Goal: Information Seeking & Learning: Check status

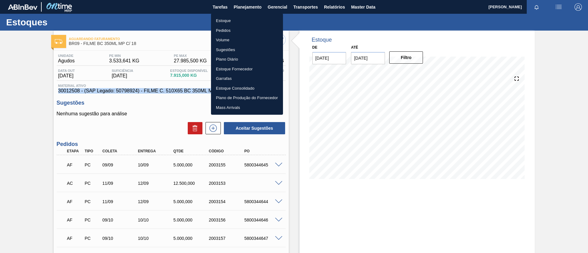
click at [254, 18] on li "Estoque" at bounding box center [247, 21] width 72 height 10
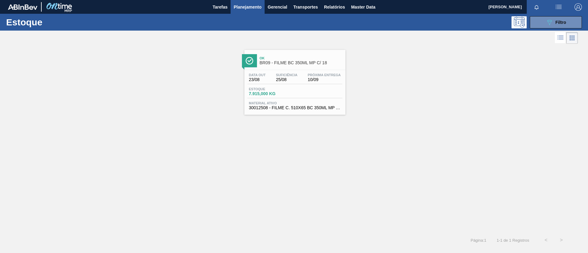
click at [561, 13] on button "button" at bounding box center [559, 7] width 20 height 14
click at [545, 20] on li "Upload de Volumes" at bounding box center [556, 21] width 53 height 11
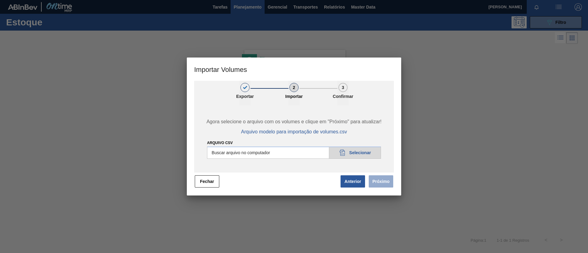
click at [210, 184] on button "Fechar" at bounding box center [207, 182] width 25 height 12
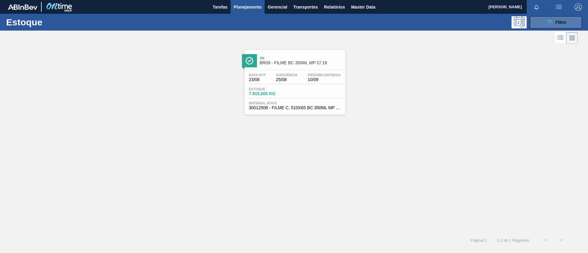
click at [556, 27] on button "089F7B8B-B2A5-4AFE-B5C0-19BA573D28AC Filtro" at bounding box center [556, 22] width 52 height 12
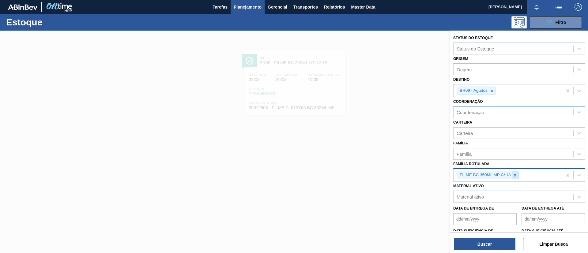
click at [513, 176] on icon at bounding box center [515, 175] width 4 height 4
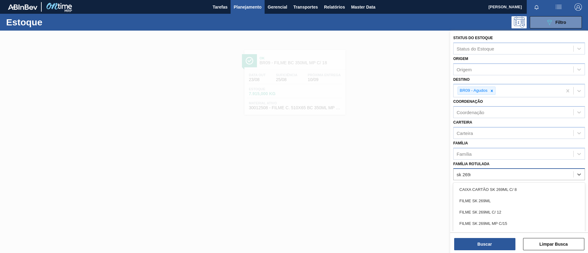
type Rotulada "sk 269ml"
click at [512, 198] on div "FILME SK 269ML" at bounding box center [520, 201] width 132 height 11
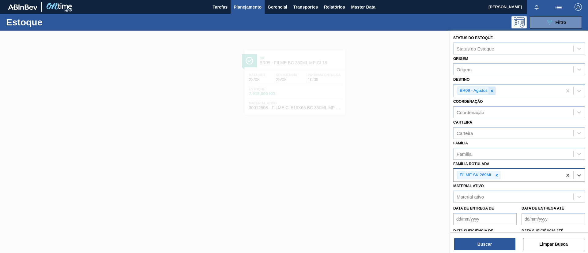
click at [491, 89] on icon at bounding box center [492, 91] width 4 height 4
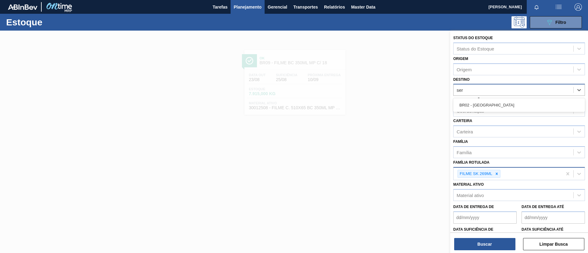
type input "serg"
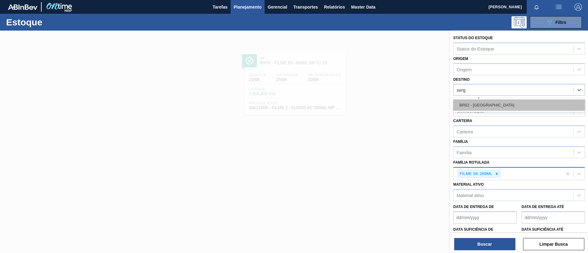
click at [489, 102] on div "BR02 - Sergipe" at bounding box center [520, 105] width 132 height 11
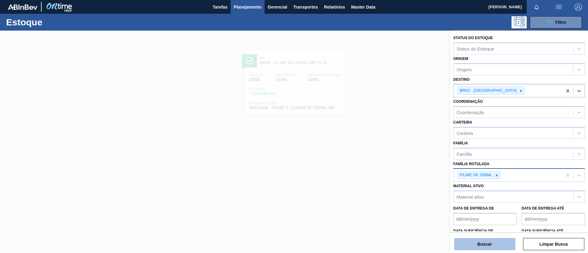
click at [489, 241] on button "Buscar" at bounding box center [484, 244] width 61 height 12
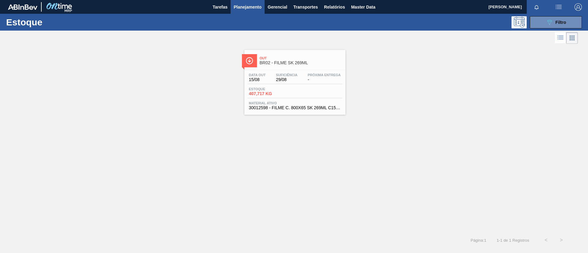
click at [294, 58] on span "Out" at bounding box center [301, 58] width 83 height 4
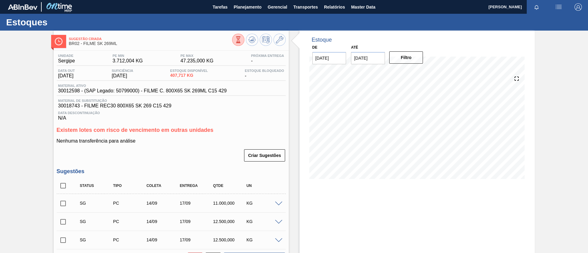
click at [253, 15] on div "Estoques" at bounding box center [294, 22] width 588 height 17
click at [250, 9] on span "Planejamento" at bounding box center [248, 6] width 28 height 7
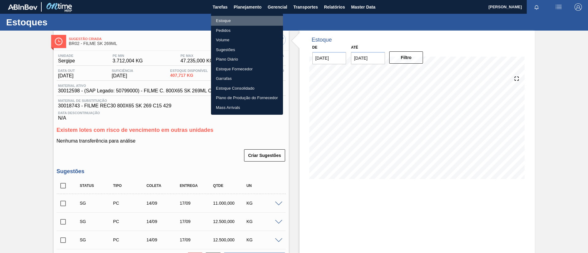
click at [251, 20] on li "Estoque" at bounding box center [247, 21] width 72 height 10
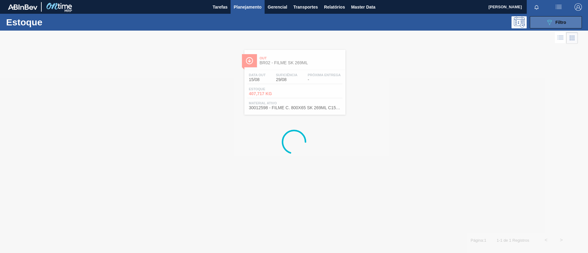
click at [548, 26] on button "089F7B8B-B2A5-4AFE-B5C0-19BA573D28AC Filtro" at bounding box center [556, 22] width 52 height 12
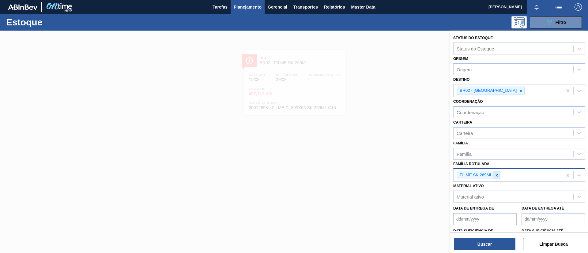
click at [495, 175] on icon at bounding box center [497, 175] width 4 height 4
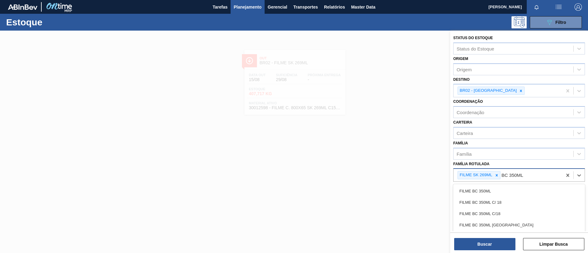
type Rotulada "BC 350ML MP"
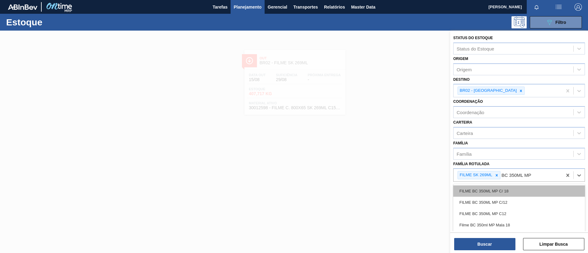
click at [514, 186] on div "FILME BC 350ML MP C/ 18" at bounding box center [520, 191] width 132 height 11
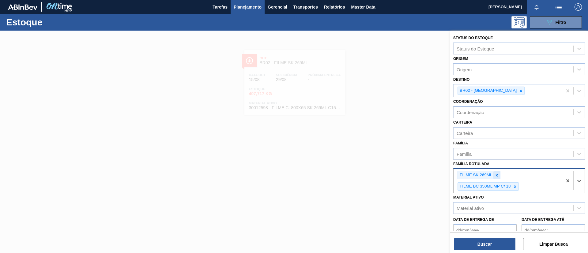
click at [498, 175] on icon at bounding box center [497, 175] width 4 height 4
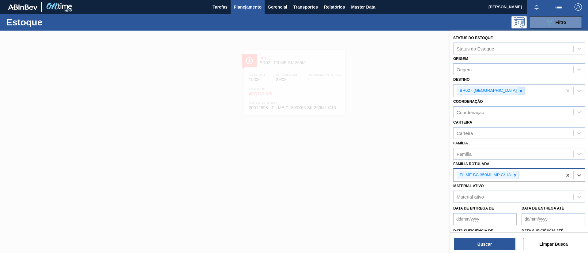
click at [518, 94] on div at bounding box center [521, 91] width 7 height 8
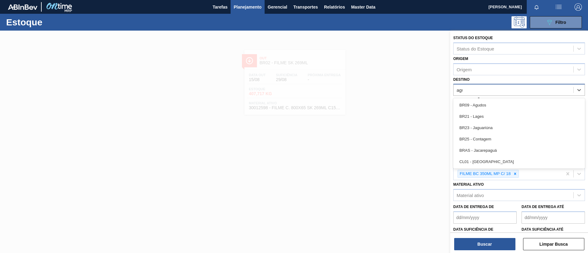
type input "agud"
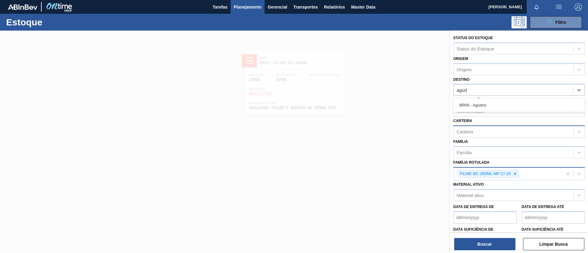
drag, startPoint x: 500, startPoint y: 105, endPoint x: 500, endPoint y: 128, distance: 22.7
click at [500, 105] on div "BR09 - Agudos" at bounding box center [520, 105] width 132 height 11
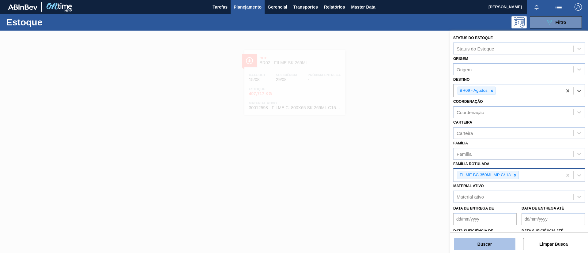
click at [497, 242] on button "Buscar" at bounding box center [484, 244] width 61 height 12
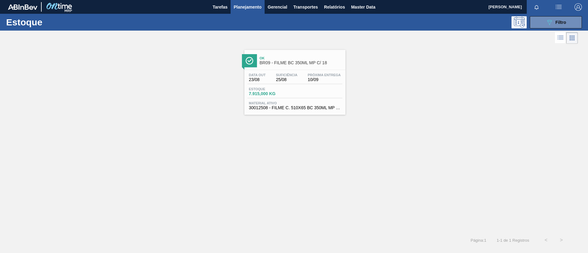
click at [312, 94] on div "Estoque 7.915,000 KG" at bounding box center [295, 92] width 95 height 11
click at [567, 29] on div "Estoque 089F7B8B-B2A5-4AFE-B5C0-19BA573D28AC Filtro" at bounding box center [294, 22] width 588 height 17
click at [547, 29] on div "Estoque 089F7B8B-B2A5-4AFE-B5C0-19BA573D28AC Filtro" at bounding box center [294, 22] width 588 height 17
click at [545, 21] on button "089F7B8B-B2A5-4AFE-B5C0-19BA573D28AC Filtro" at bounding box center [556, 22] width 52 height 12
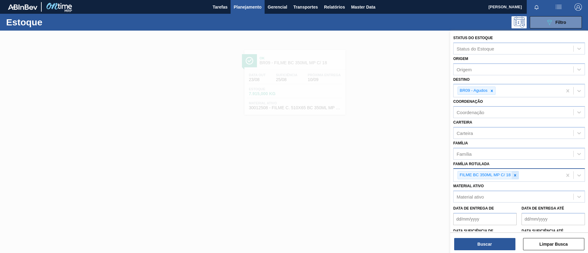
click at [517, 176] on icon at bounding box center [515, 175] width 4 height 4
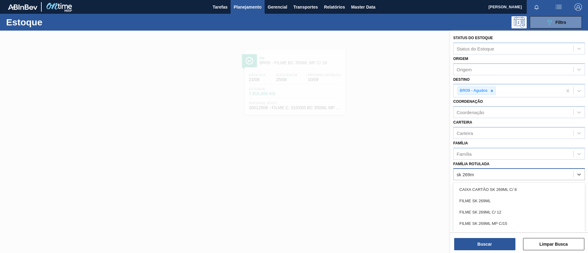
type Rotulada "sk 269ml"
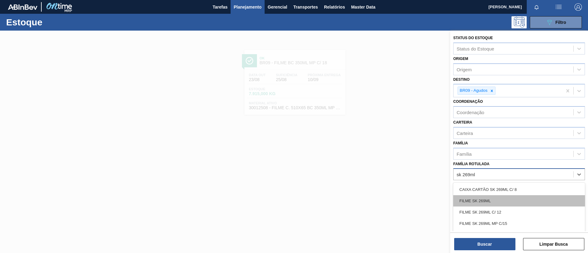
click at [508, 197] on div "FILME SK 269ML" at bounding box center [520, 201] width 132 height 11
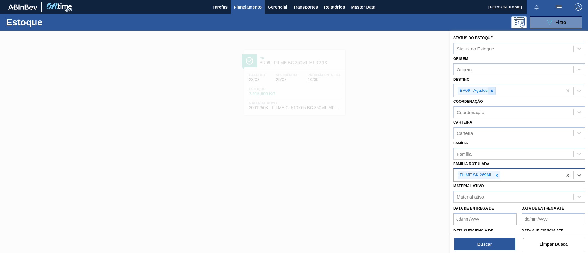
click at [494, 92] on icon at bounding box center [492, 91] width 4 height 4
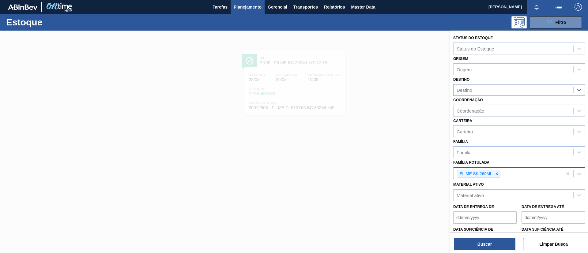
type input "a"
type input "jaca"
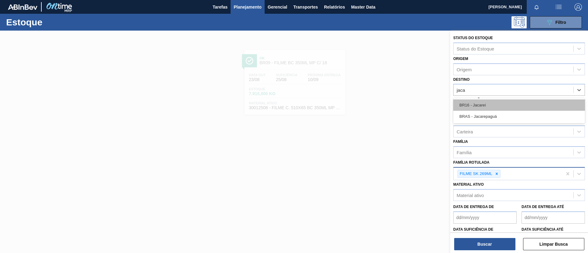
click at [503, 101] on div "BR16 - Jacareí" at bounding box center [520, 105] width 132 height 11
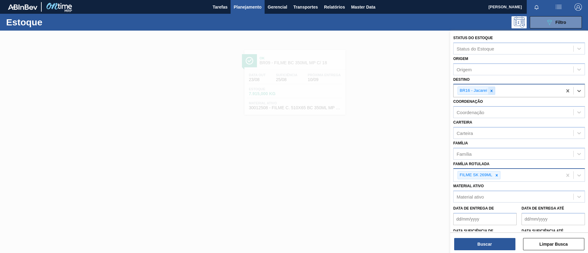
click at [492, 92] on icon at bounding box center [492, 91] width 4 height 4
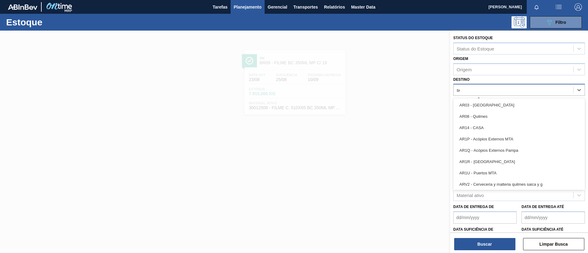
type input "ser"
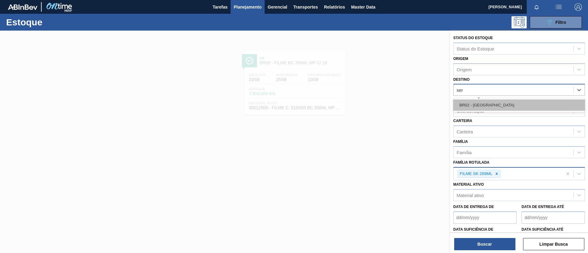
click at [496, 101] on div "BR02 - Sergipe" at bounding box center [520, 105] width 132 height 11
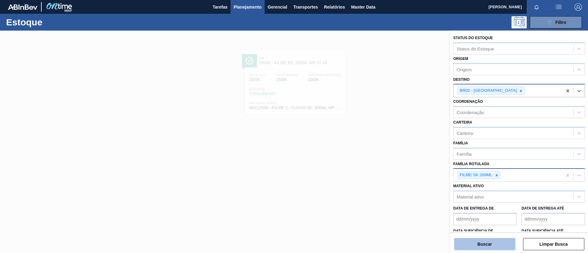
click at [496, 249] on button "Buscar" at bounding box center [484, 244] width 61 height 12
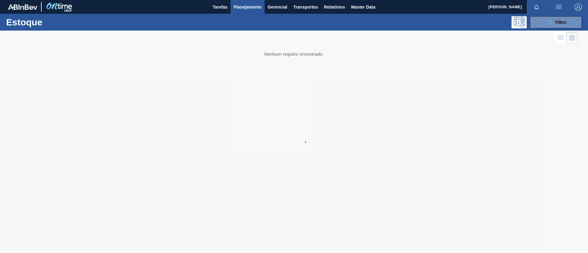
click at [491, 245] on div at bounding box center [294, 157] width 588 height 253
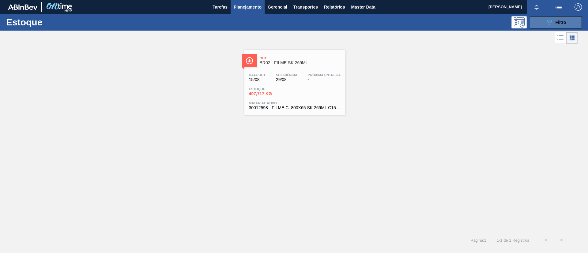
click at [534, 21] on button "089F7B8B-B2A5-4AFE-B5C0-19BA573D28AC Filtro" at bounding box center [556, 22] width 52 height 12
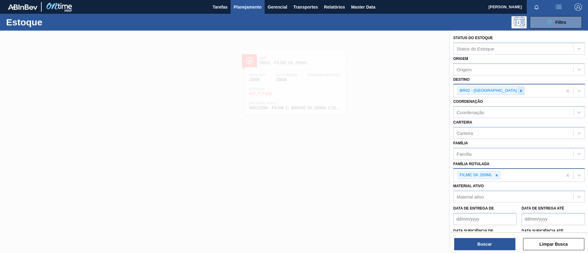
click at [519, 89] on icon at bounding box center [521, 91] width 4 height 4
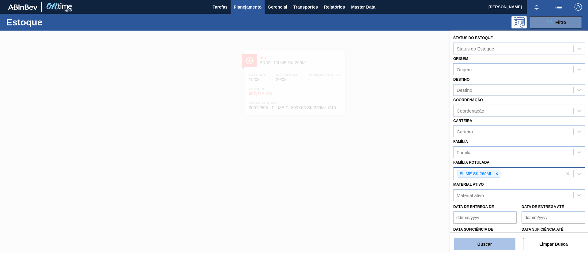
click at [500, 240] on button "Buscar" at bounding box center [484, 244] width 61 height 12
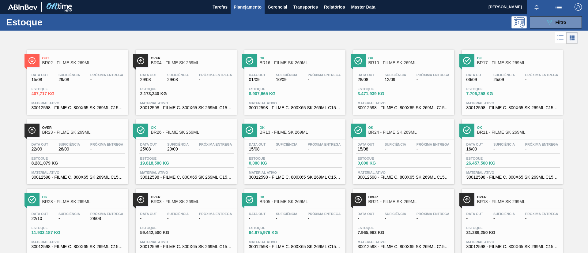
click at [186, 193] on div "Over BR03 - FILME SK 269ML" at bounding box center [192, 200] width 83 height 14
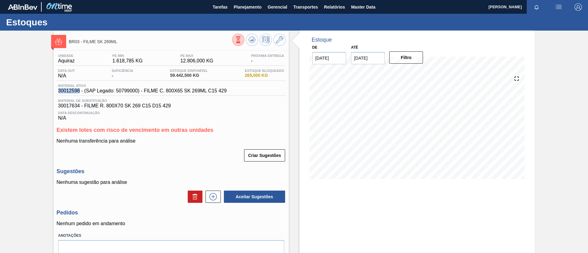
drag, startPoint x: 57, startPoint y: 92, endPoint x: 80, endPoint y: 89, distance: 23.2
click at [80, 89] on div "Material ativo 30012598 - (SAP Legado: 50799000) - FILME C. 800X65 SK 269ML C15…" at bounding box center [143, 89] width 172 height 10
copy span "30012598"
drag, startPoint x: 135, startPoint y: 44, endPoint x: 84, endPoint y: 41, distance: 51.9
click at [84, 41] on span "BR03 - FILME SK 269ML" at bounding box center [150, 42] width 163 height 5
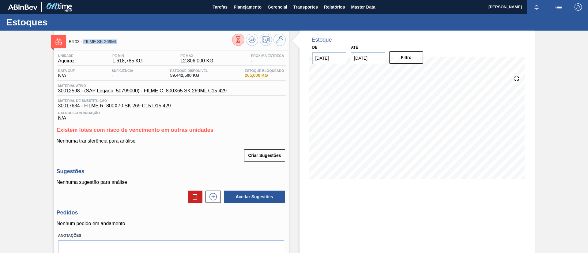
copy span "FILME SK 269ML"
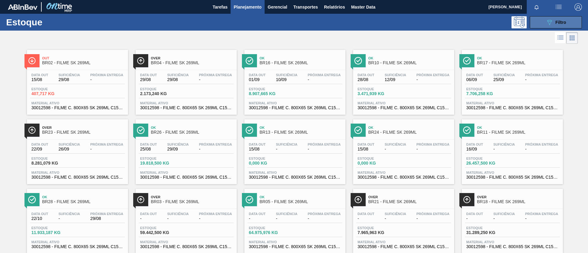
click at [543, 24] on button "089F7B8B-B2A5-4AFE-B5C0-19BA573D28AC Filtro" at bounding box center [556, 22] width 52 height 12
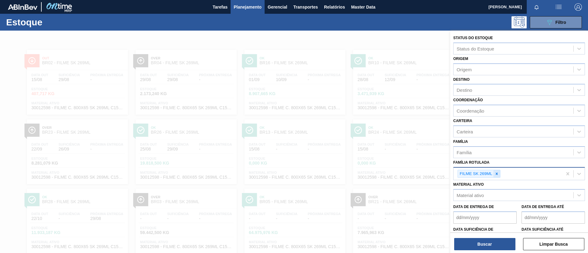
click at [499, 175] on icon at bounding box center [497, 174] width 4 height 4
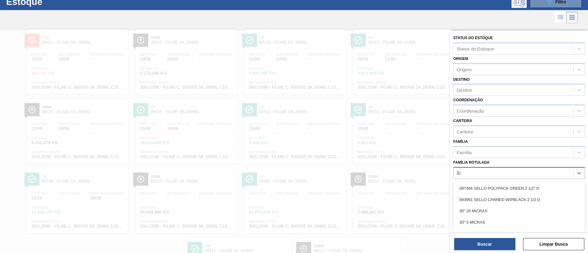
scroll to position [23, 0]
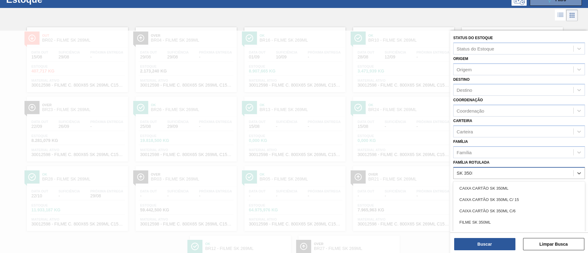
type Rotulada "SK 350ML"
click at [510, 221] on div "FILME SK 350ML" at bounding box center [520, 222] width 132 height 11
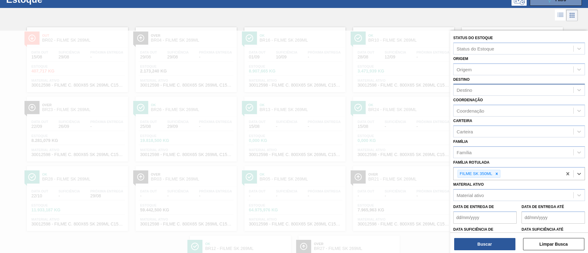
click at [487, 87] on div "Destino" at bounding box center [514, 90] width 120 height 9
type input "Pont"
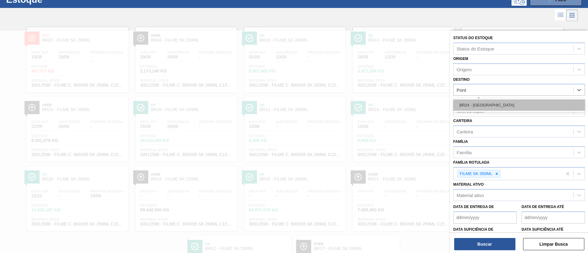
click at [499, 109] on div "BR24 - Ponta Grossa" at bounding box center [520, 105] width 132 height 11
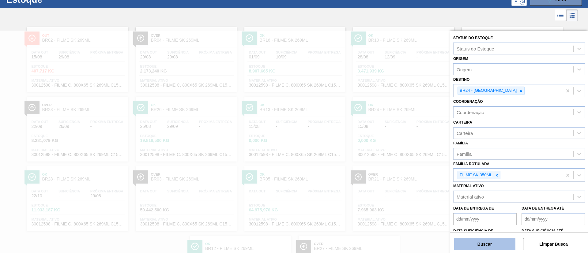
click at [490, 240] on button "Buscar" at bounding box center [484, 244] width 61 height 12
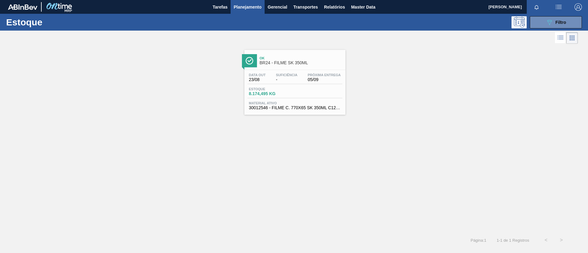
click at [267, 71] on div "Data out 23/08 Suficiência - Próxima Entrega 05/09 Estoque 8.174,495 KG Materia…" at bounding box center [295, 91] width 101 height 42
click at [569, 18] on button "089F7B8B-B2A5-4AFE-B5C0-19BA573D28AC Filtro" at bounding box center [556, 22] width 52 height 12
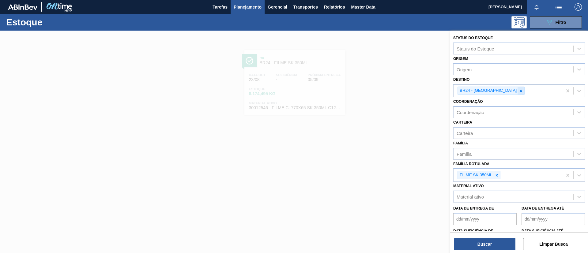
click at [518, 92] on div at bounding box center [521, 91] width 7 height 8
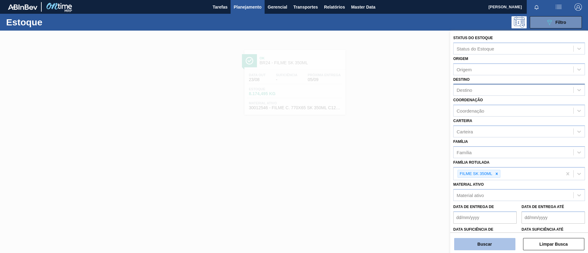
click at [494, 241] on button "Buscar" at bounding box center [484, 244] width 61 height 12
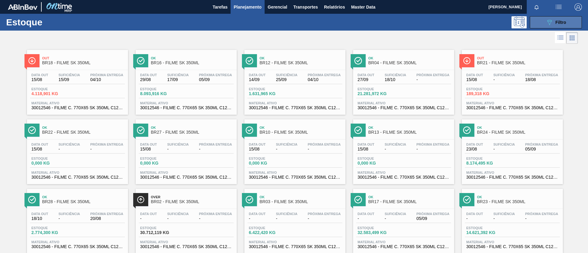
click at [544, 21] on button "089F7B8B-B2A5-4AFE-B5C0-19BA573D28AC Filtro" at bounding box center [556, 22] width 52 height 12
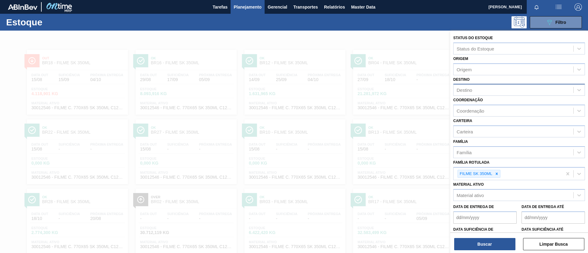
click at [502, 93] on div "Destino" at bounding box center [514, 90] width 120 height 9
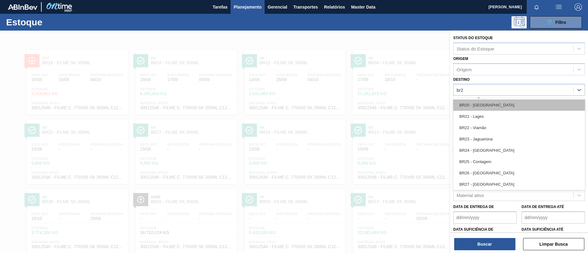
type input "br24"
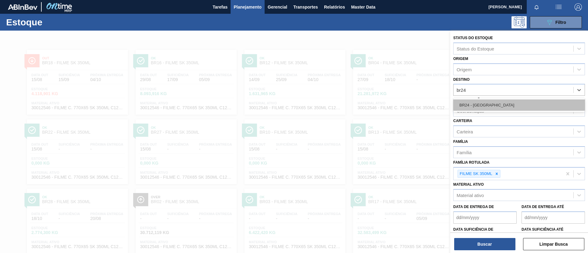
click at [498, 102] on div "BR24 - Ponta Grossa" at bounding box center [520, 105] width 132 height 11
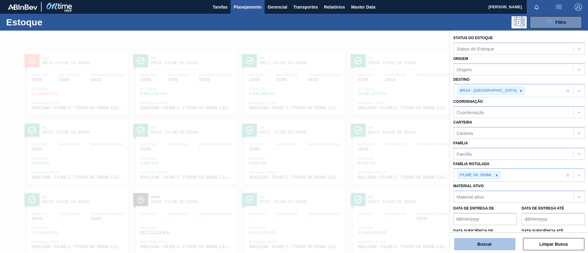
drag, startPoint x: 492, startPoint y: 245, endPoint x: 488, endPoint y: 244, distance: 4.4
click at [493, 245] on button "Buscar" at bounding box center [484, 244] width 61 height 12
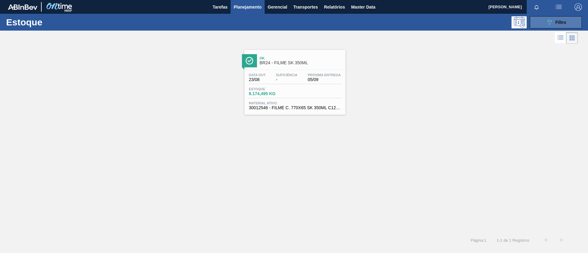
click at [556, 18] on div "Estoque 089F7B8B-B2A5-4AFE-B5C0-19BA573D28AC Filtro" at bounding box center [294, 22] width 588 height 17
click at [557, 23] on span "Filtro" at bounding box center [561, 22] width 11 height 5
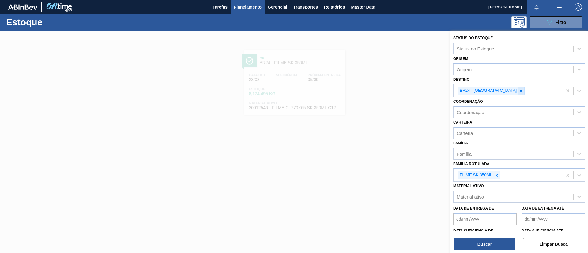
click at [519, 91] on icon at bounding box center [521, 91] width 4 height 4
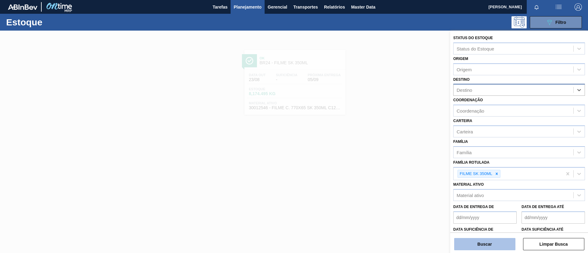
click at [496, 245] on button "Buscar" at bounding box center [484, 244] width 61 height 12
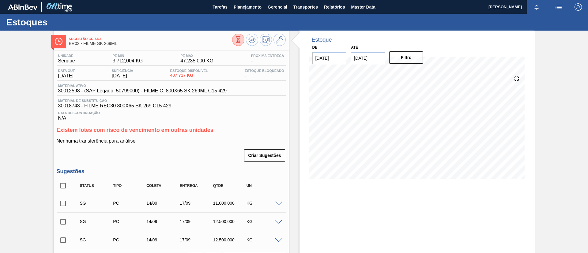
click at [58, 189] on input "checkbox" at bounding box center [63, 186] width 13 height 13
checkbox input "true"
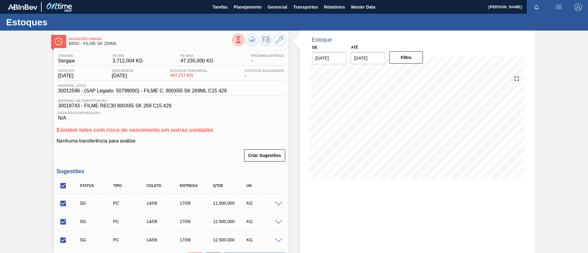
click at [62, 186] on input "checkbox" at bounding box center [63, 186] width 13 height 13
checkbox input "false"
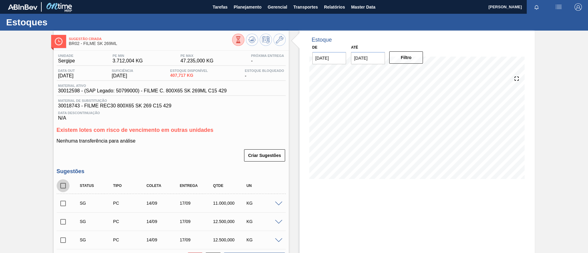
click at [66, 186] on input "checkbox" at bounding box center [63, 186] width 13 height 13
checkbox input "true"
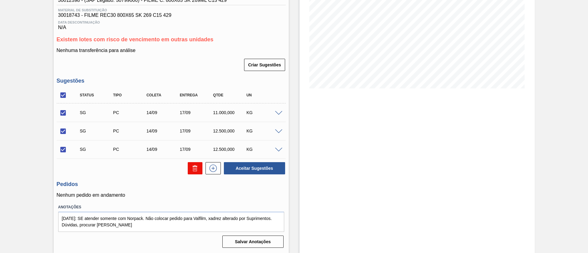
click at [192, 173] on button at bounding box center [195, 168] width 15 height 12
checkbox input "false"
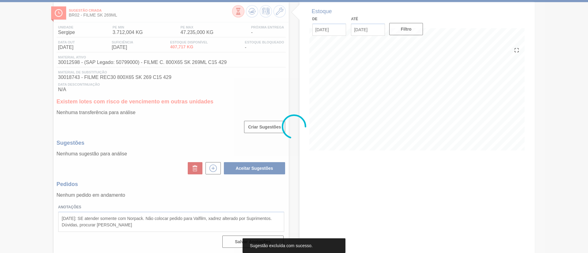
scroll to position [29, 0]
